Goal: Task Accomplishment & Management: Manage account settings

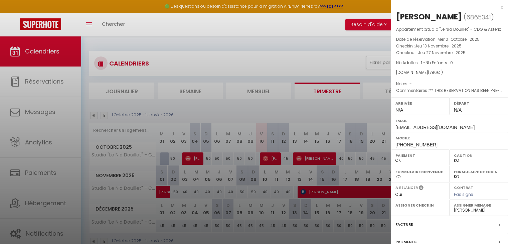
select select "KO"
select select "0"
select select "53521"
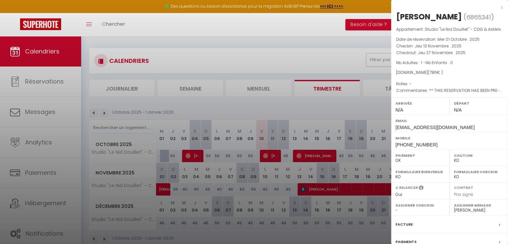
click at [256, 31] on div at bounding box center [254, 122] width 508 height 244
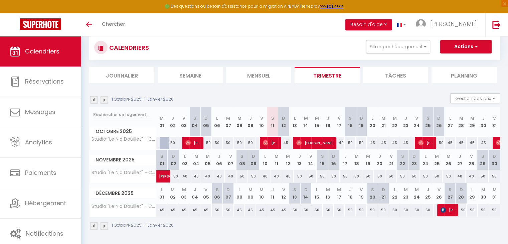
scroll to position [3, 0]
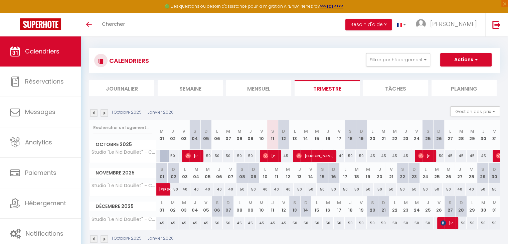
click at [191, 191] on div "40" at bounding box center [195, 189] width 11 height 12
type input "40"
type input "Mar 04 Novembre 2025"
type input "Mer 05 Novembre 2025"
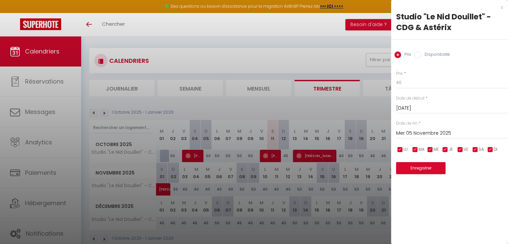
click at [48, 83] on div at bounding box center [254, 122] width 508 height 244
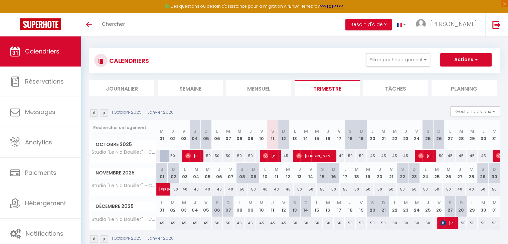
click at [132, 48] on div "🟢 Des questions ou besoin d'assistance pour la migration AirBnB? Prenez rdv >>>…" at bounding box center [254, 146] width 508 height 224
click at [155, 45] on div "CALENDRIERS Filtrer par hébergement Tous Studio "Le Nid Douillet" - CDG & Astér…" at bounding box center [294, 146] width 411 height 208
